Goal: Information Seeking & Learning: Learn about a topic

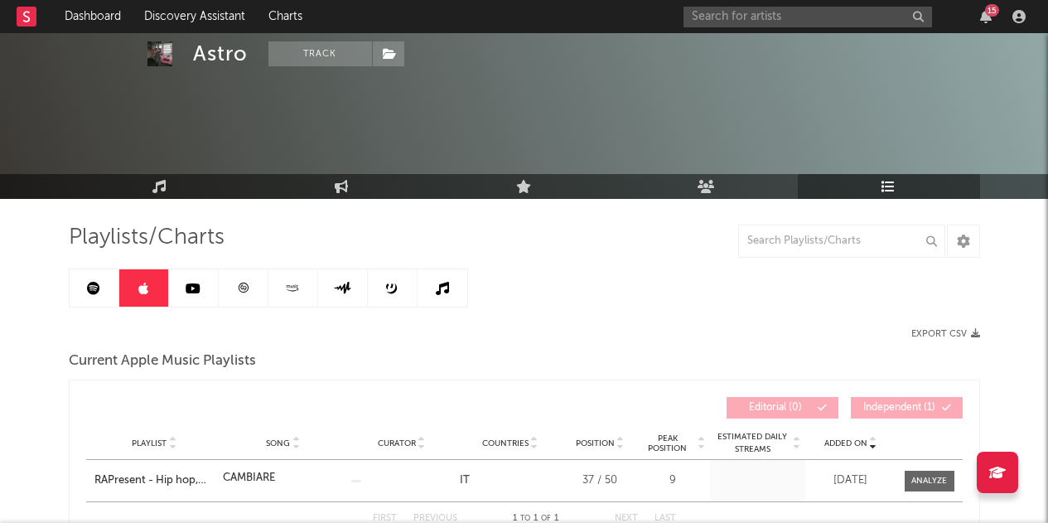
scroll to position [57, 0]
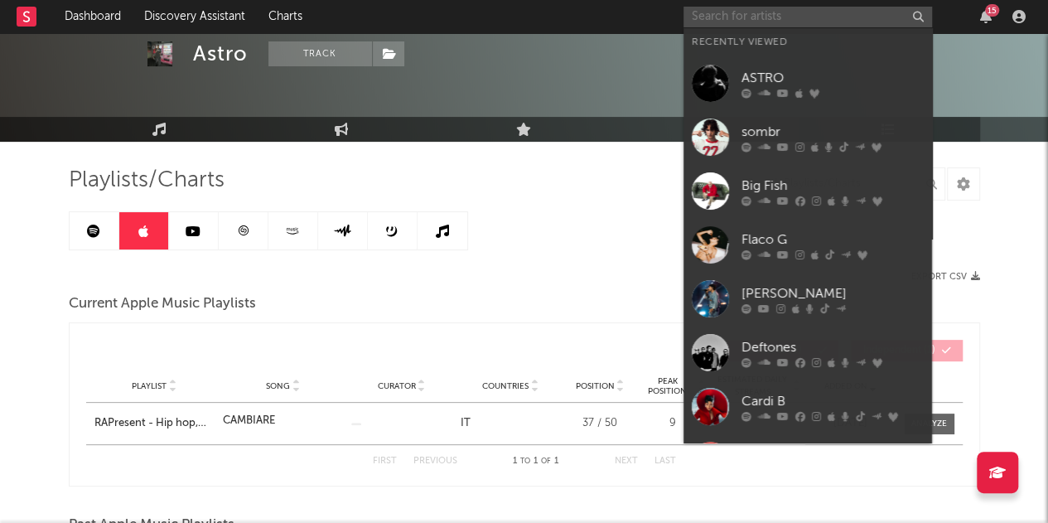
click at [893, 11] on input "text" at bounding box center [807, 17] width 248 height 21
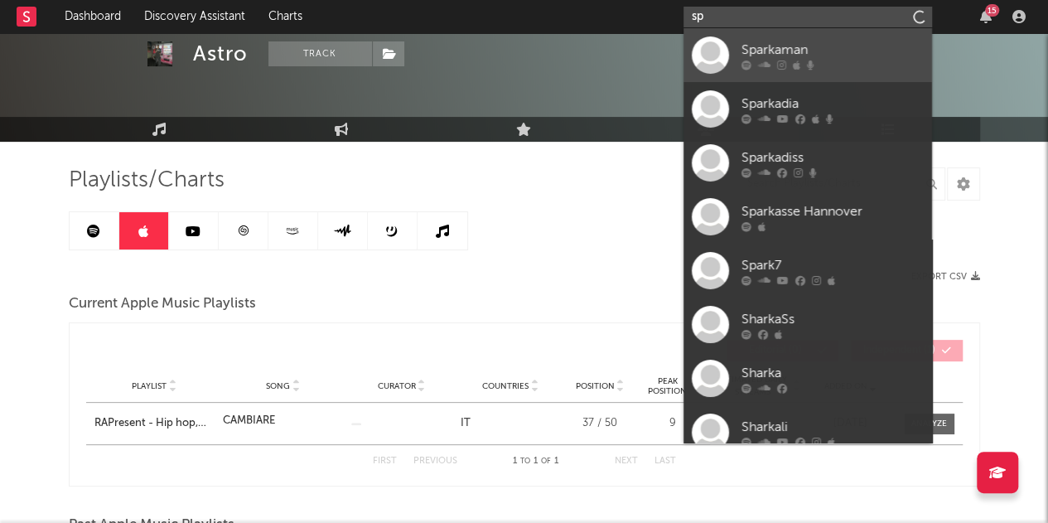
type input "s"
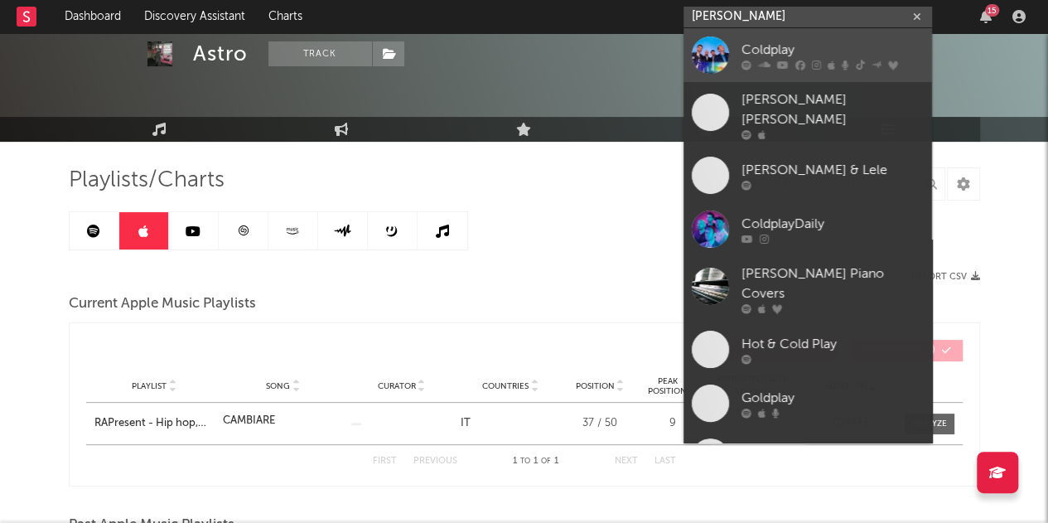
type input "[PERSON_NAME]"
click at [801, 55] on div "Coldplay" at bounding box center [832, 50] width 182 height 20
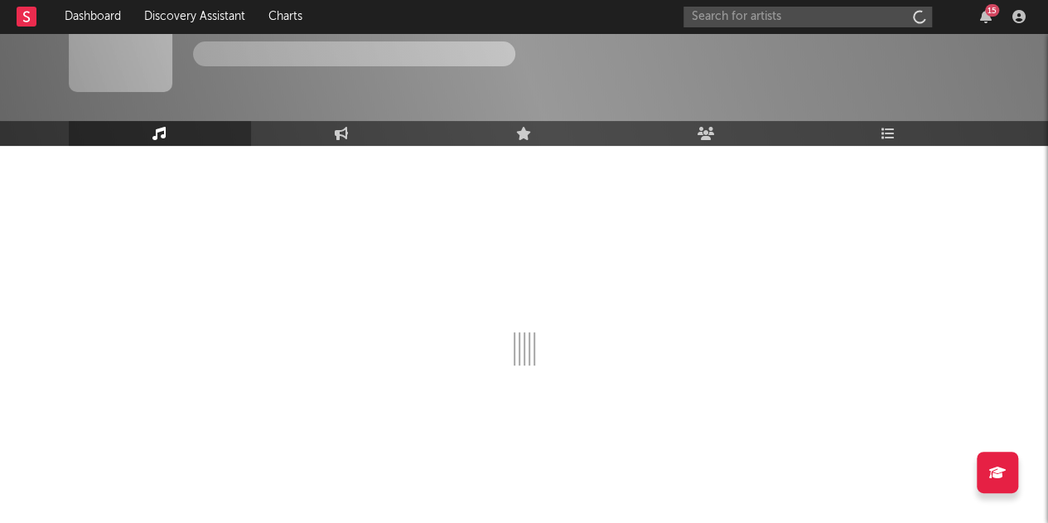
scroll to position [53, 0]
click at [900, 125] on link "Playlists/Charts" at bounding box center [889, 133] width 182 height 25
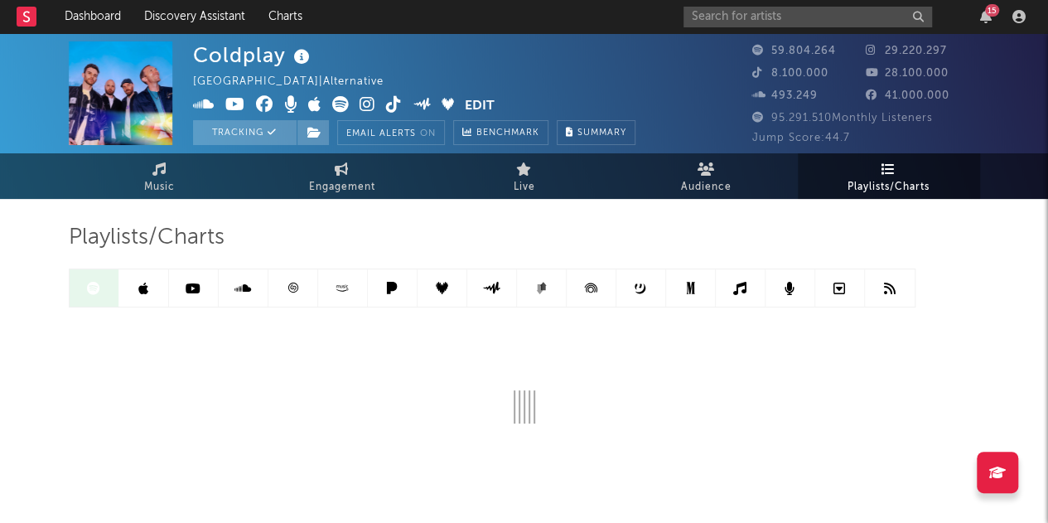
scroll to position [57, 0]
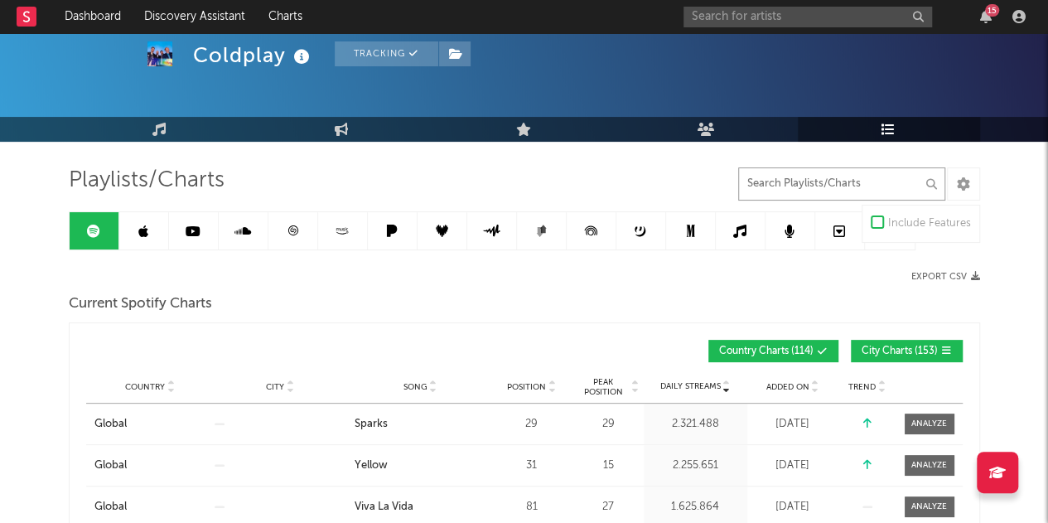
click at [772, 190] on input "text" at bounding box center [841, 183] width 207 height 33
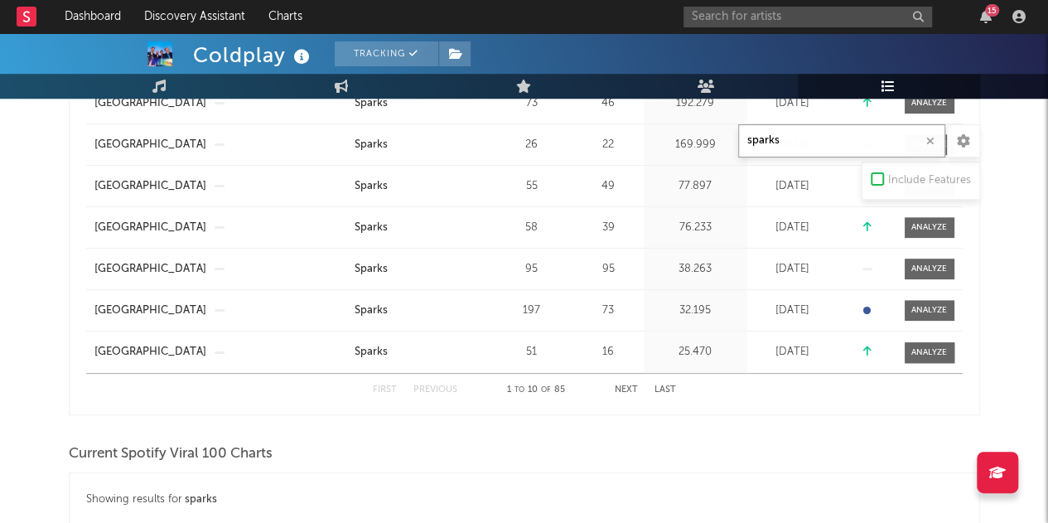
scroll to position [810, 0]
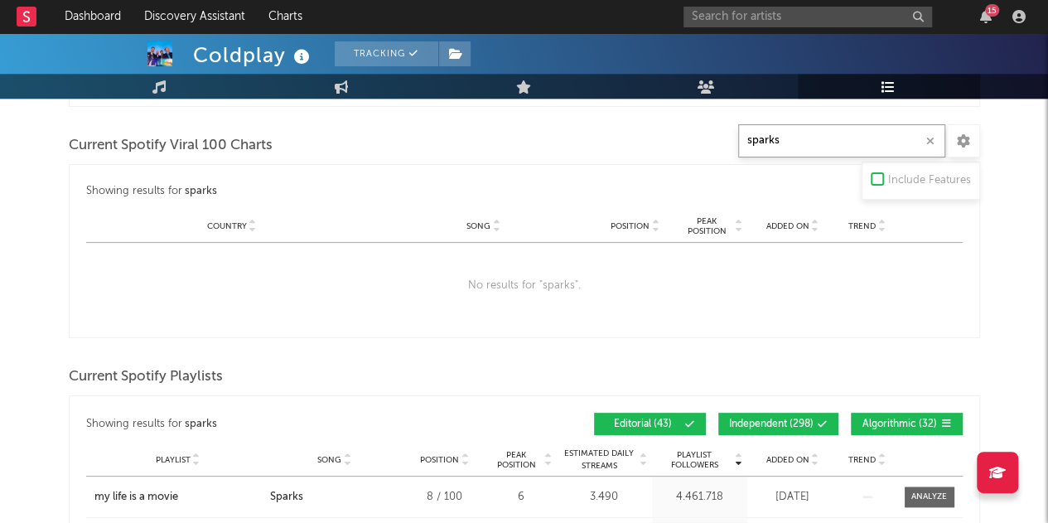
type input "sparks"
click at [814, 408] on div "Showing results for sparks Playlist Followers Playlist Song Position Peak Posit…" at bounding box center [524, 423] width 876 height 39
click at [823, 419] on icon at bounding box center [822, 424] width 10 height 10
click at [883, 425] on button "Algorithmic ( 32 )" at bounding box center [907, 423] width 112 height 22
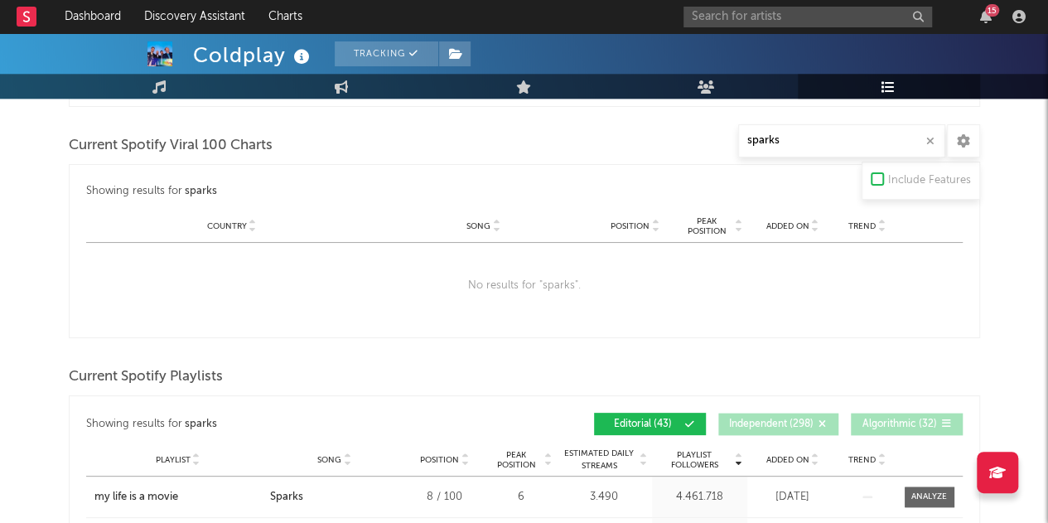
click at [819, 460] on div "Added On" at bounding box center [792, 459] width 83 height 12
click at [804, 459] on span "Added On" at bounding box center [787, 460] width 43 height 10
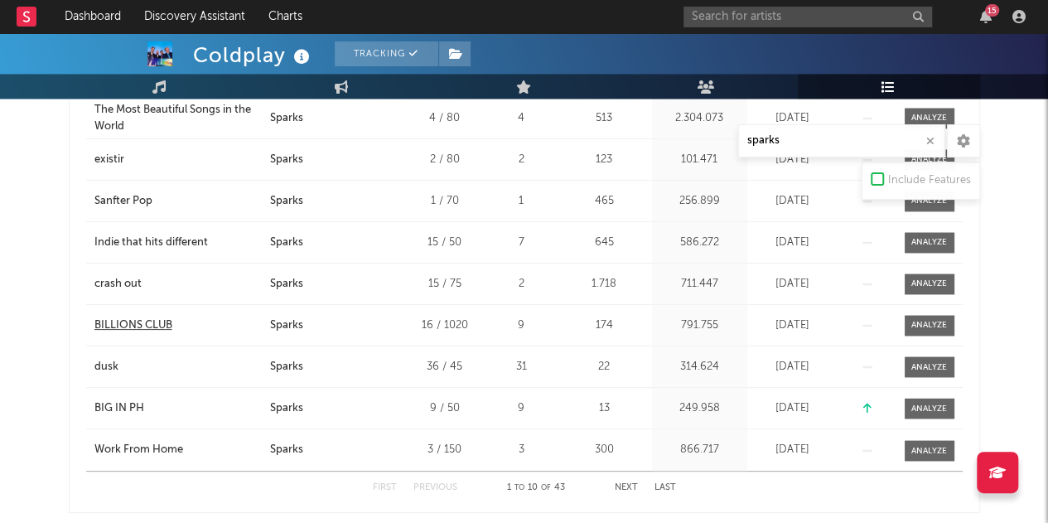
scroll to position [1249, 0]
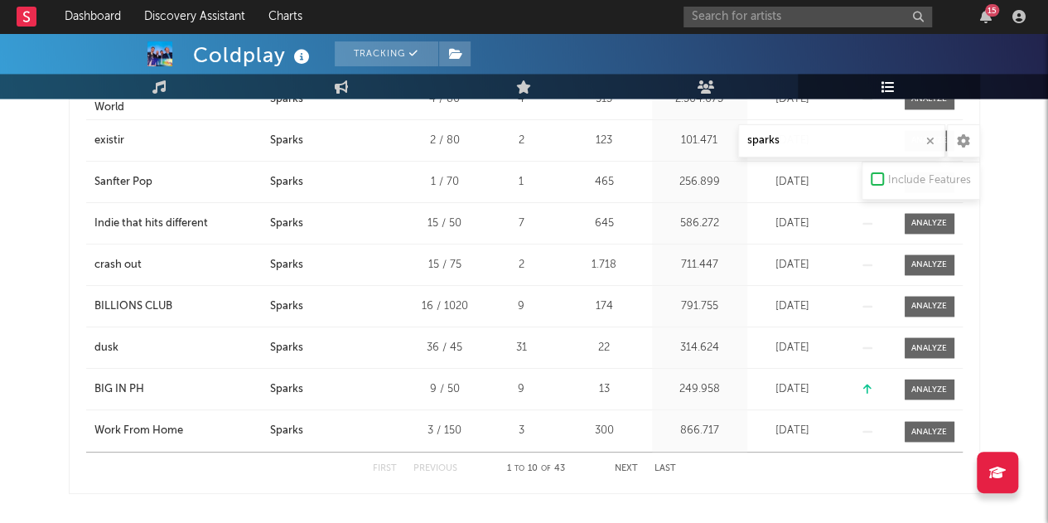
click at [627, 465] on button "Next" at bounding box center [625, 468] width 23 height 9
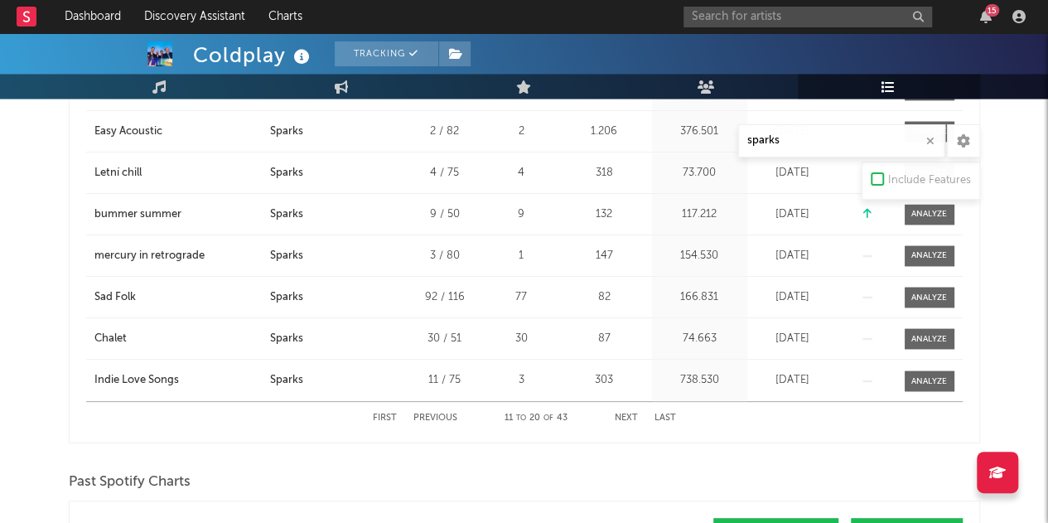
scroll to position [1308, 0]
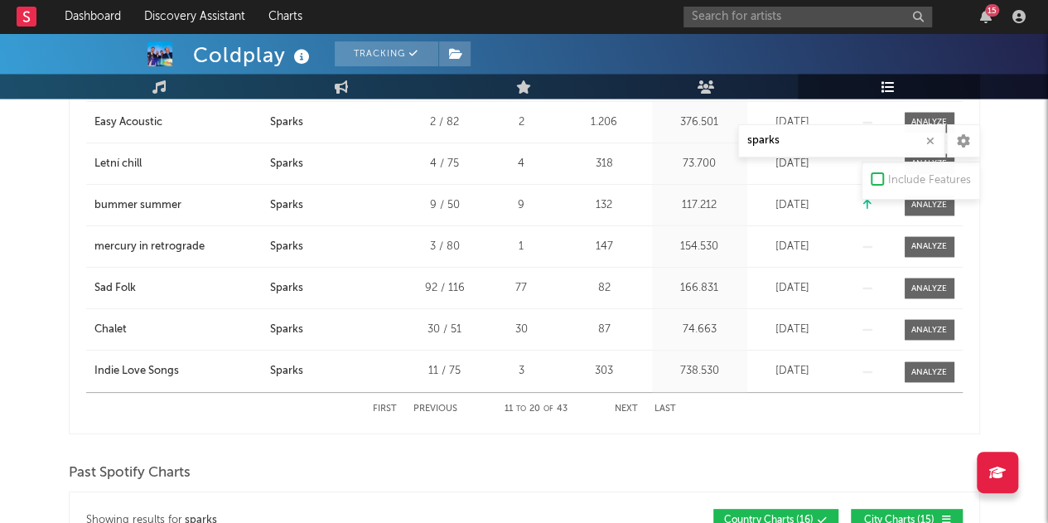
click at [631, 406] on button "Next" at bounding box center [625, 408] width 23 height 9
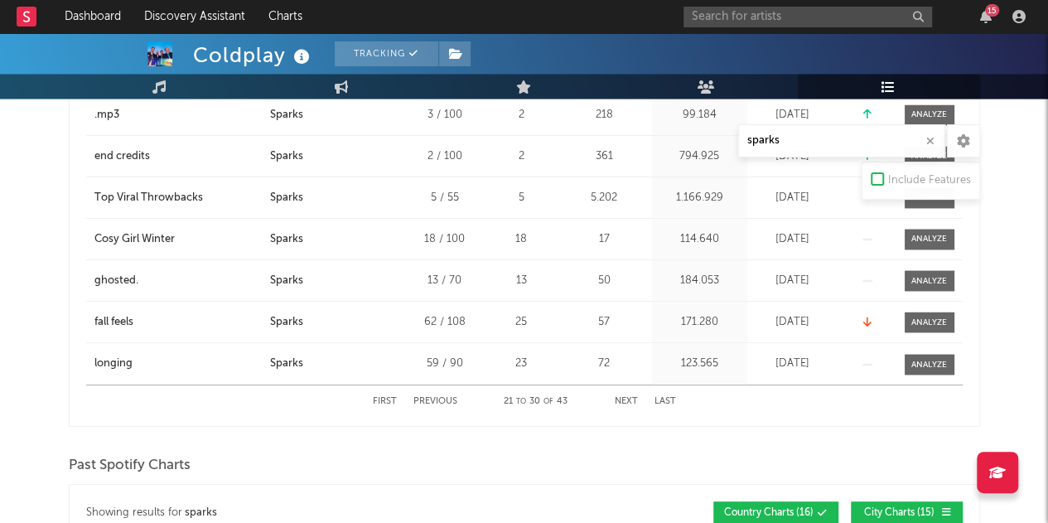
scroll to position [1317, 0]
click at [638, 392] on div "First Previous 21 to 30 of 43 Next Last" at bounding box center [524, 400] width 303 height 32
click at [634, 401] on button "Next" at bounding box center [625, 400] width 23 height 9
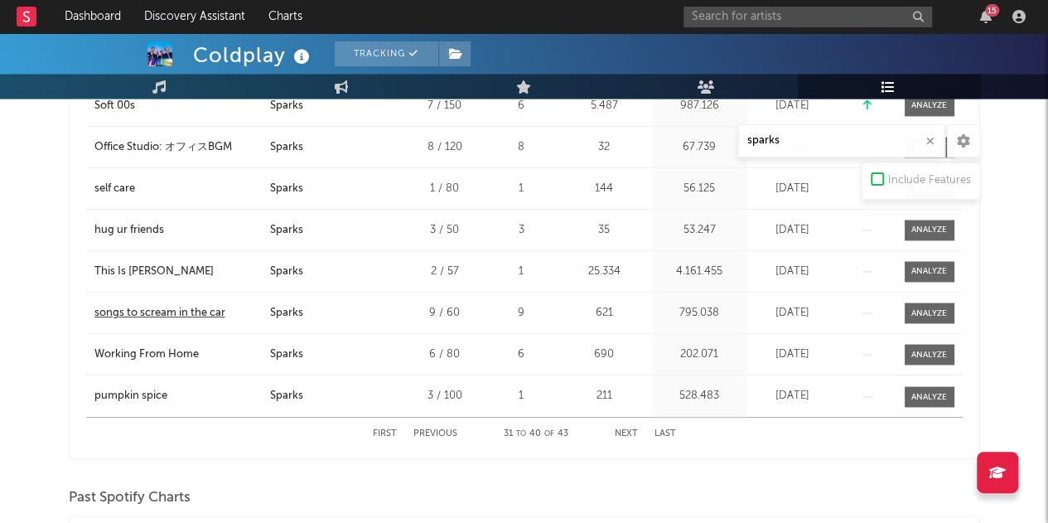
scroll to position [1318, 0]
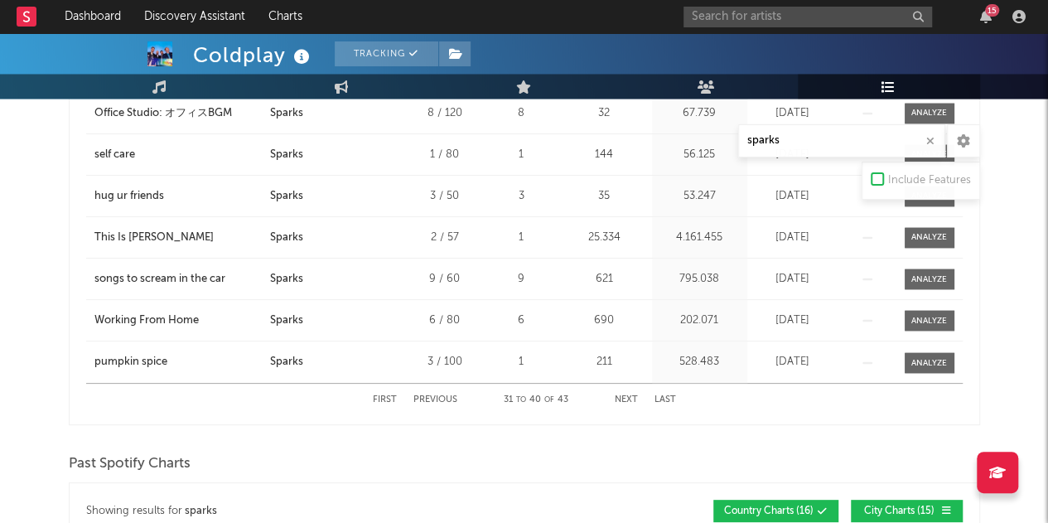
click at [632, 397] on button "Next" at bounding box center [625, 399] width 23 height 9
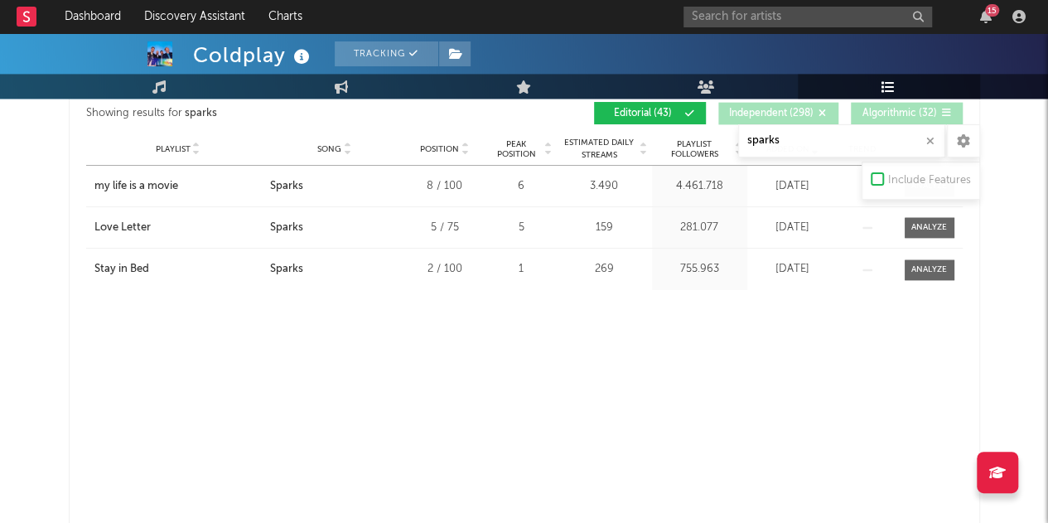
scroll to position [1118, 0]
